Goal: Information Seeking & Learning: Learn about a topic

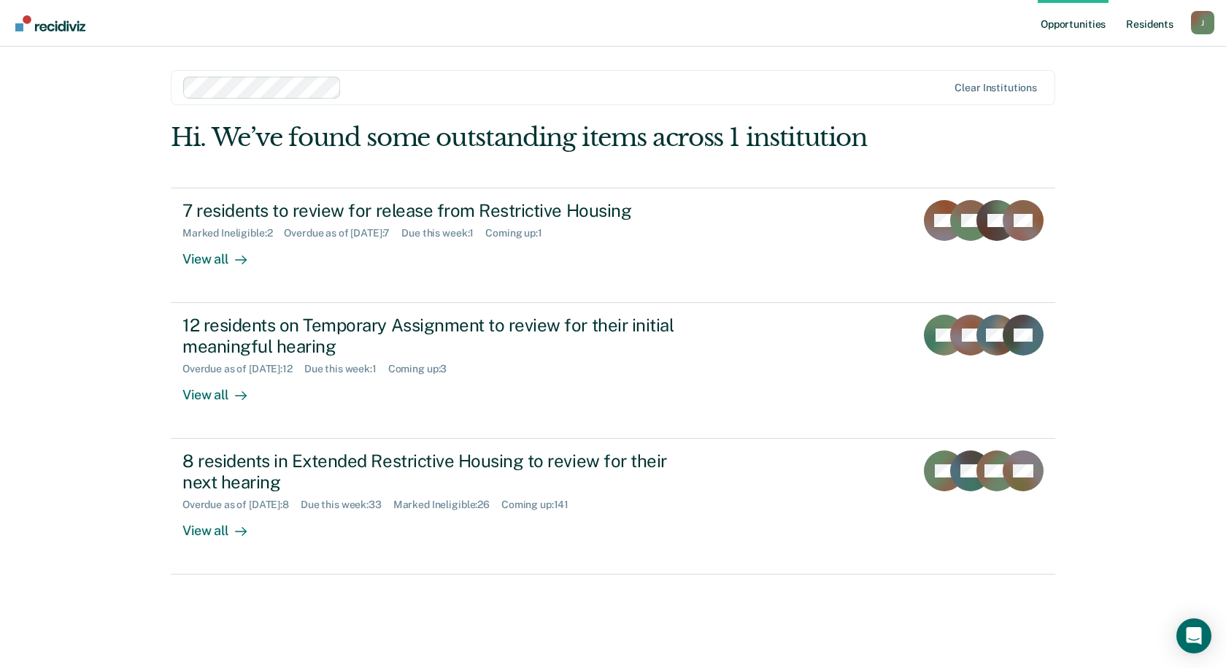
click at [1155, 18] on link "Resident s" at bounding box center [1149, 23] width 53 height 47
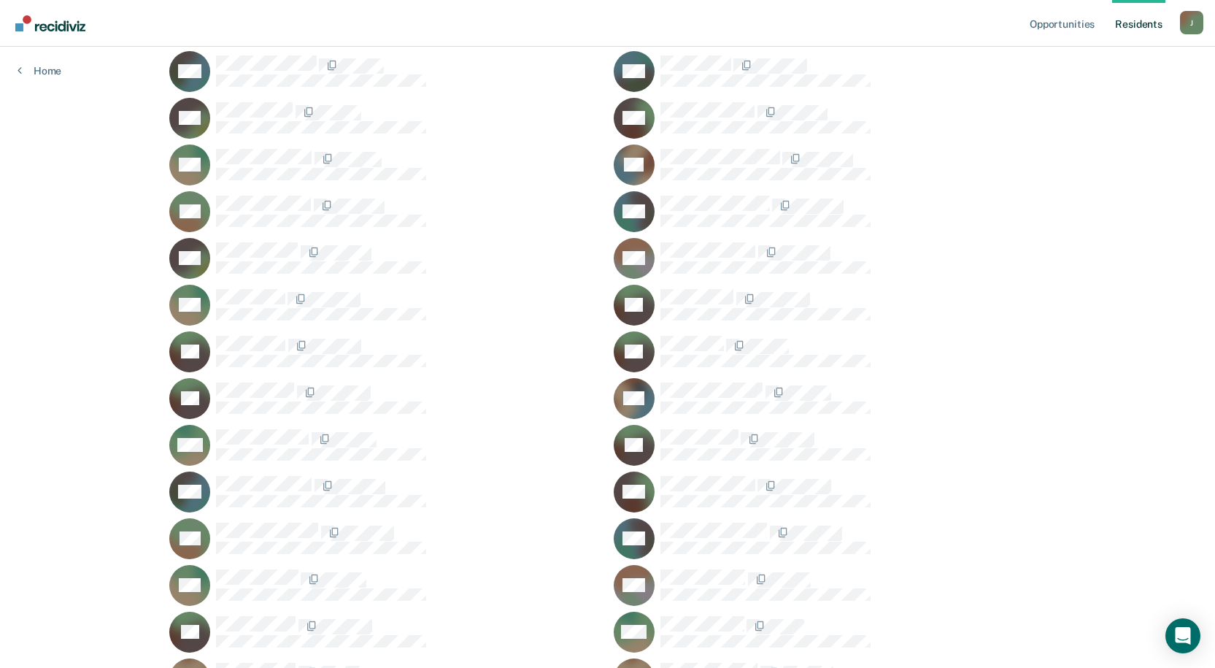
scroll to position [18323, 0]
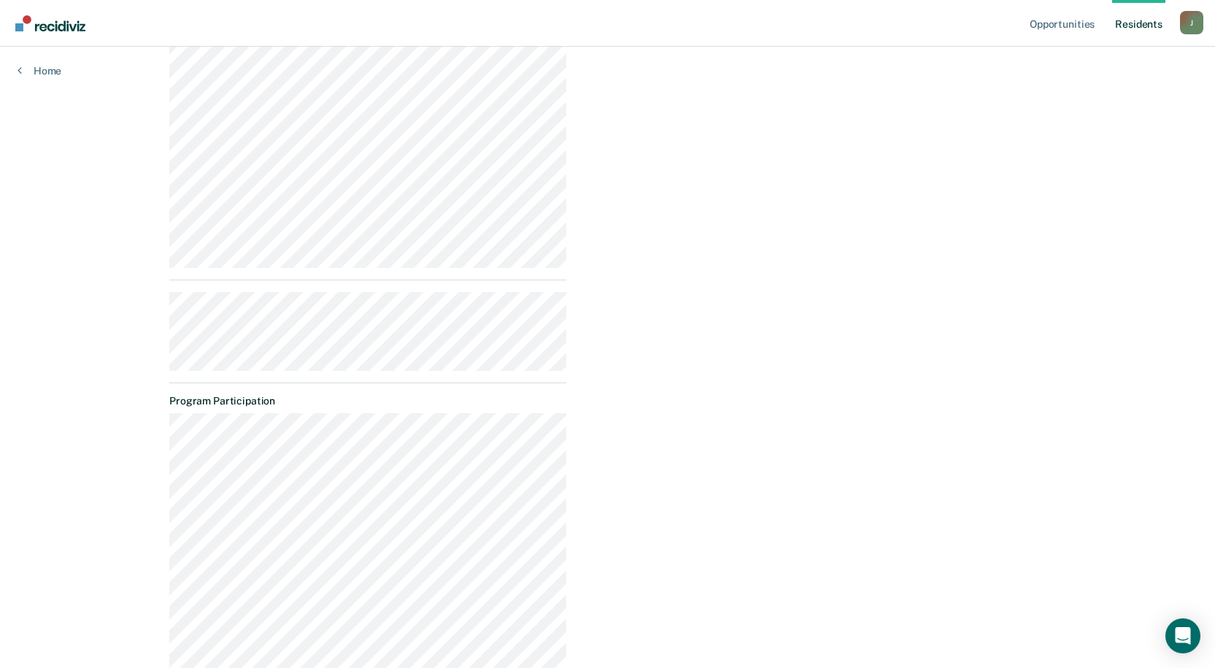
scroll to position [730, 0]
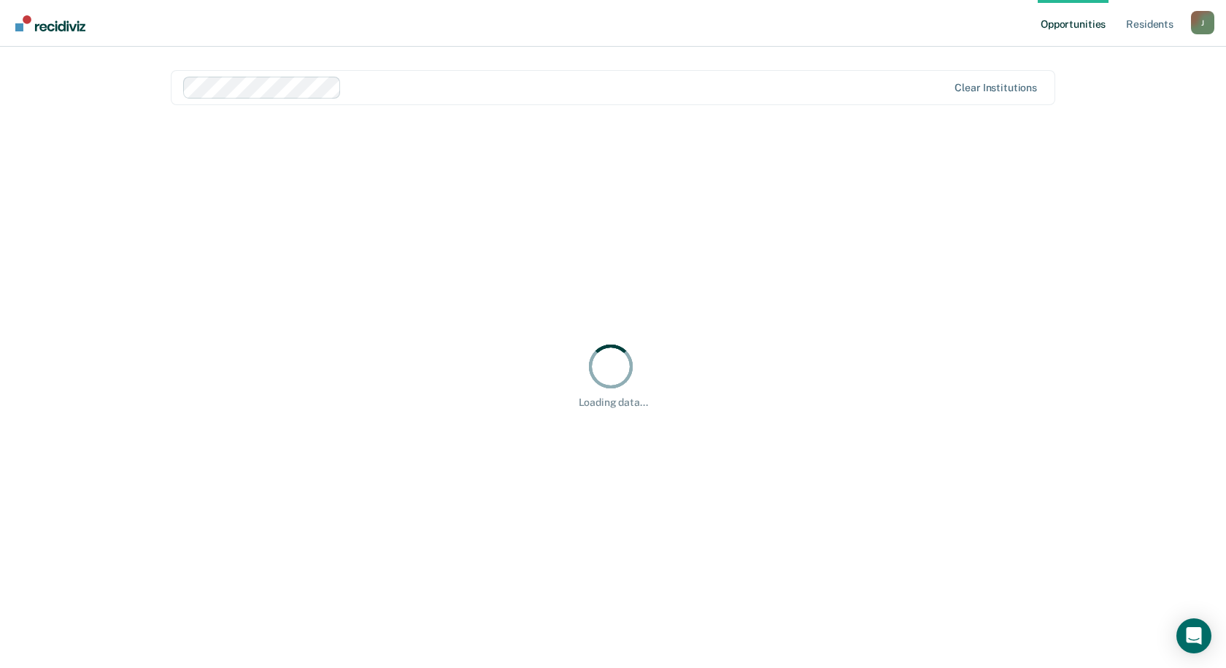
click at [1084, 23] on link "Opportunities" at bounding box center [1073, 23] width 71 height 47
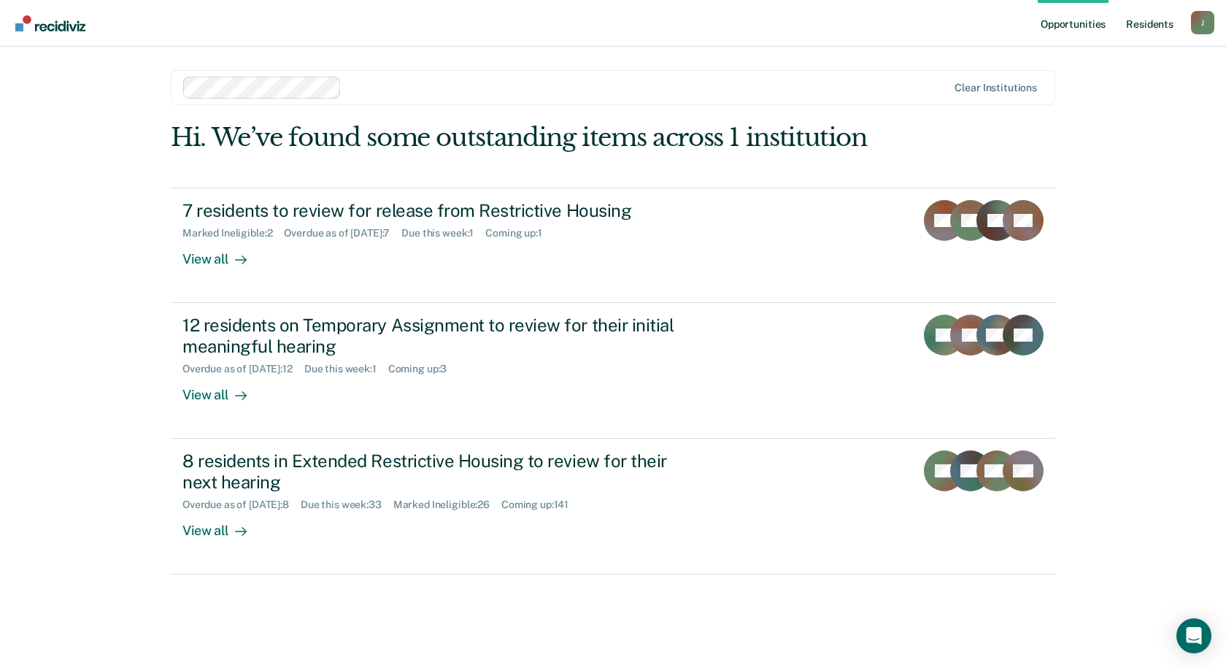
click at [1145, 28] on link "Resident s" at bounding box center [1149, 23] width 53 height 47
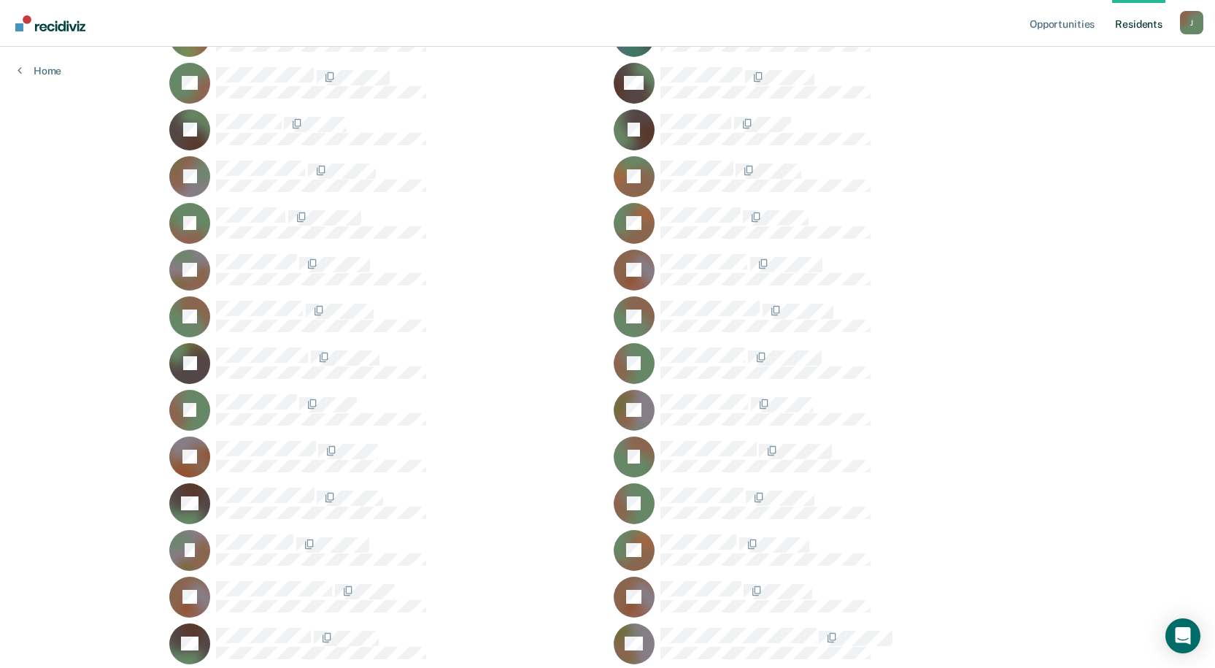
scroll to position [8760, 0]
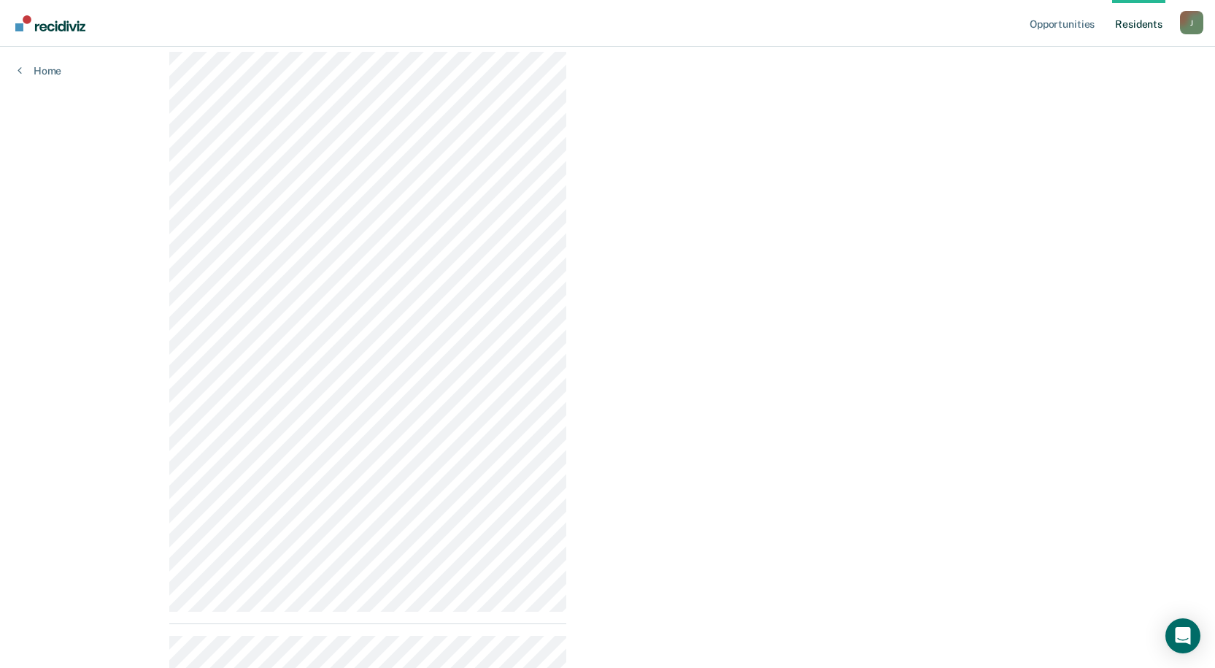
scroll to position [184, 0]
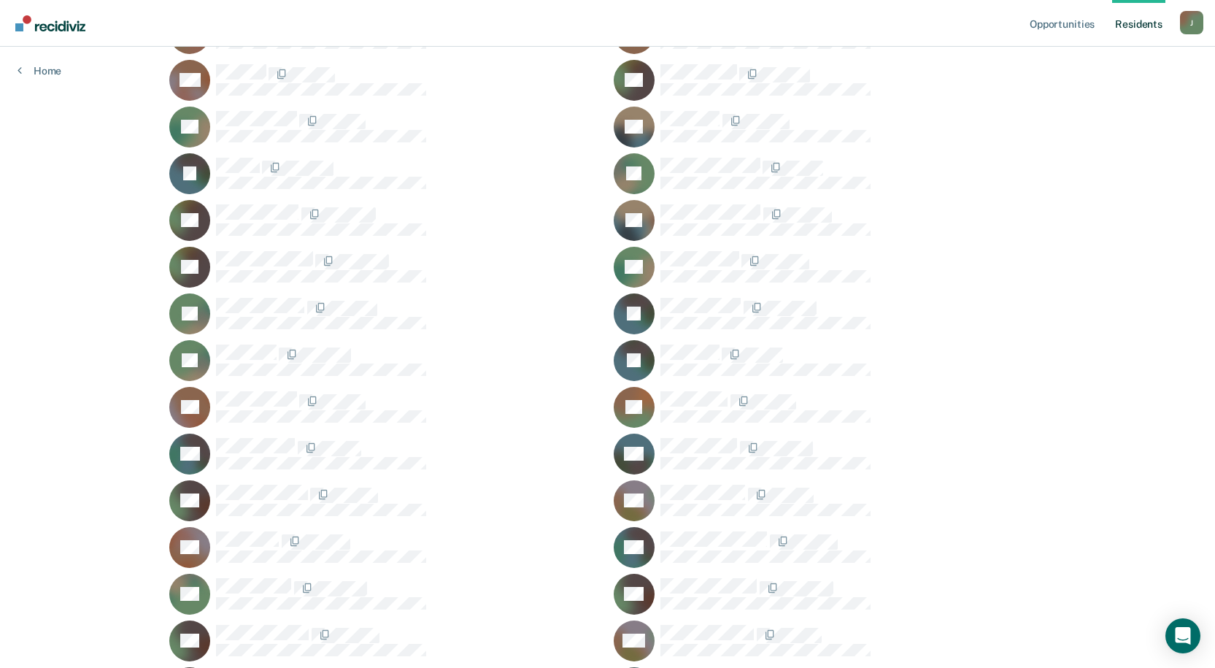
scroll to position [5621, 0]
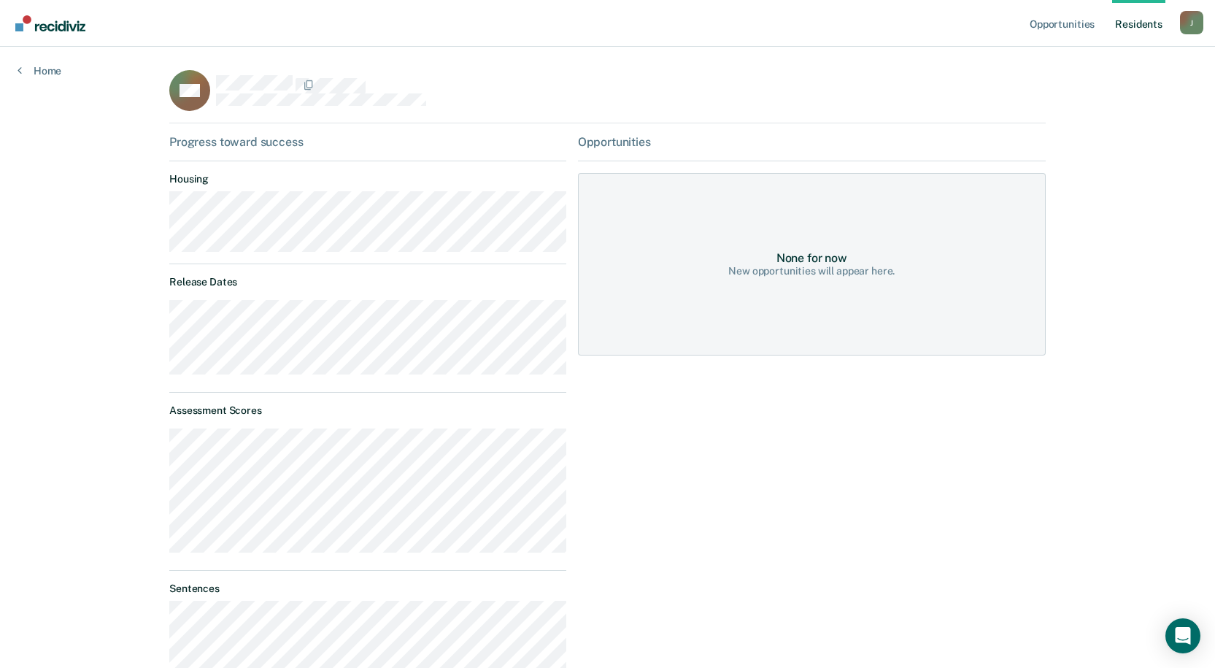
scroll to position [219, 0]
